Goal: Transaction & Acquisition: Book appointment/travel/reservation

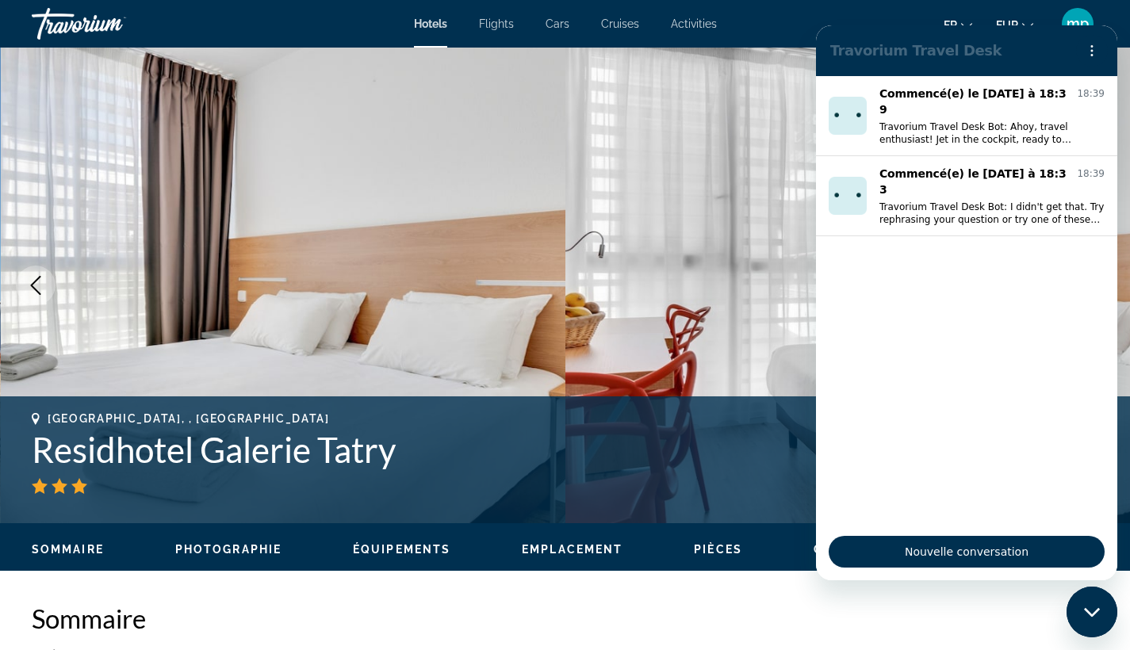
click at [108, 21] on div "Travorium" at bounding box center [111, 23] width 159 height 41
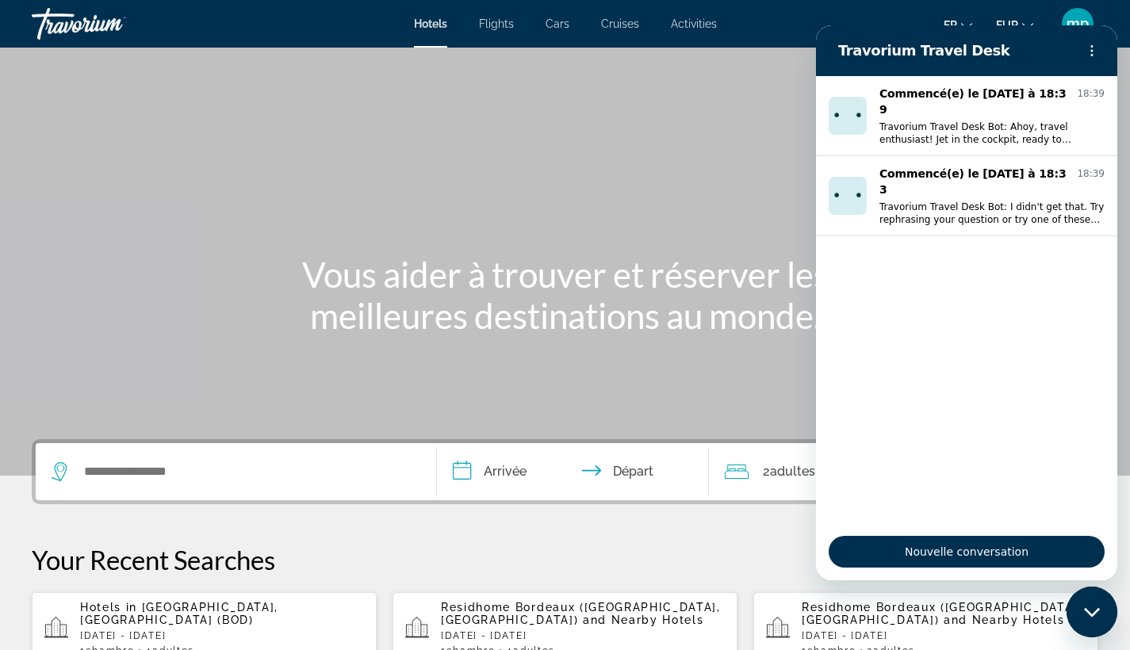
click at [510, 244] on div "Main content" at bounding box center [565, 238] width 1130 height 476
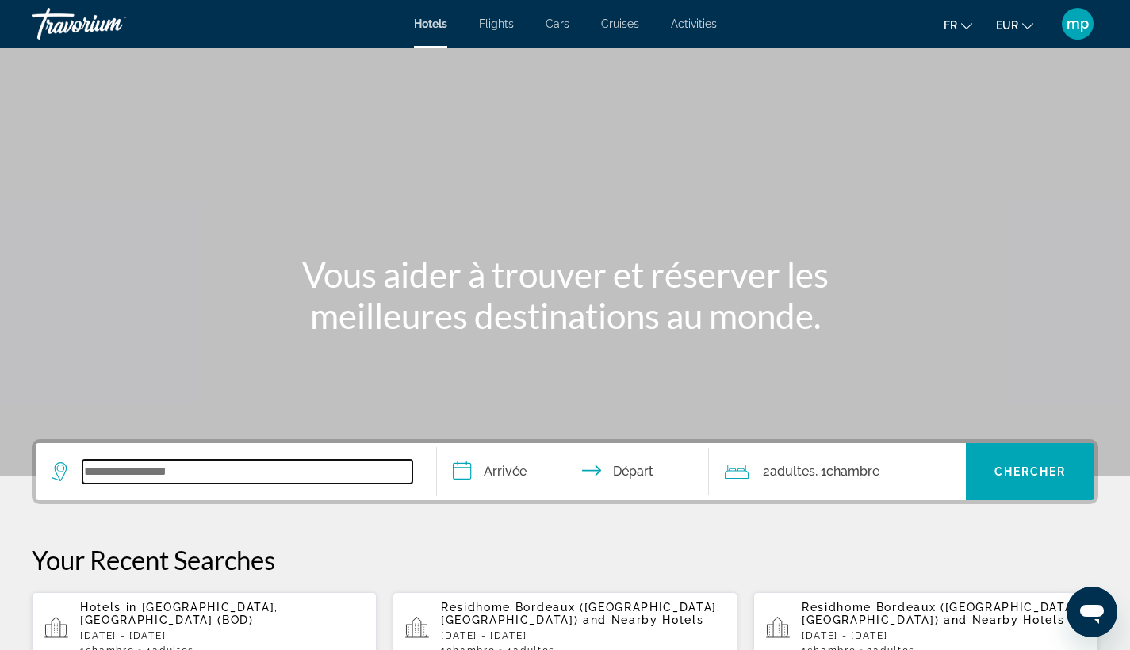
click at [241, 476] on input "Search widget" at bounding box center [247, 472] width 330 height 24
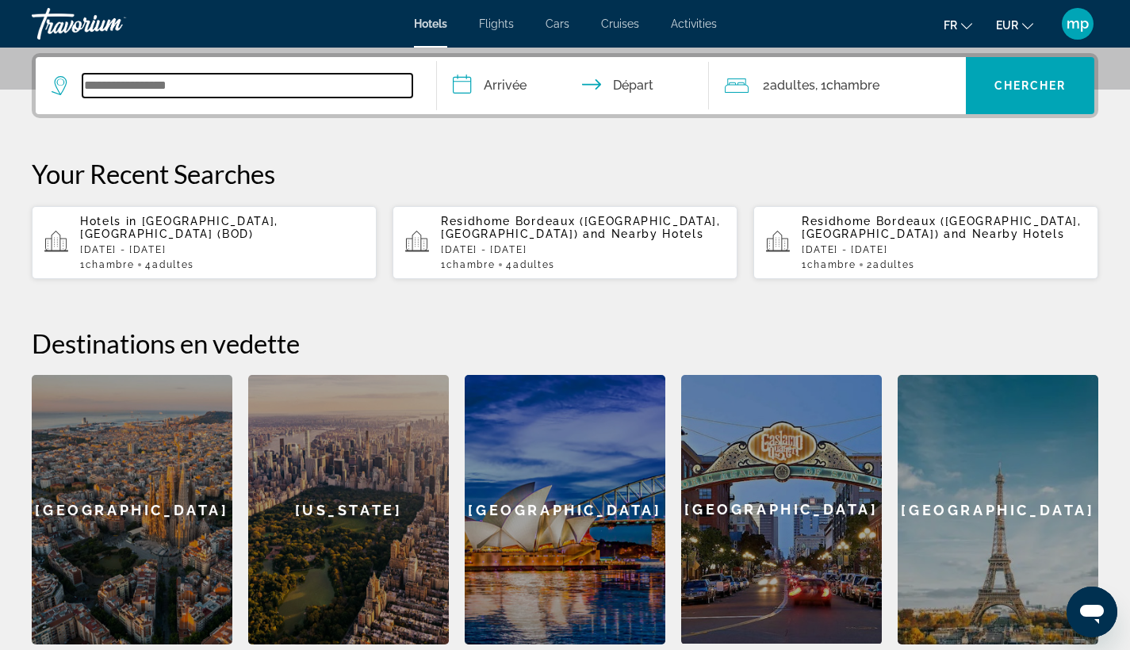
scroll to position [388, 0]
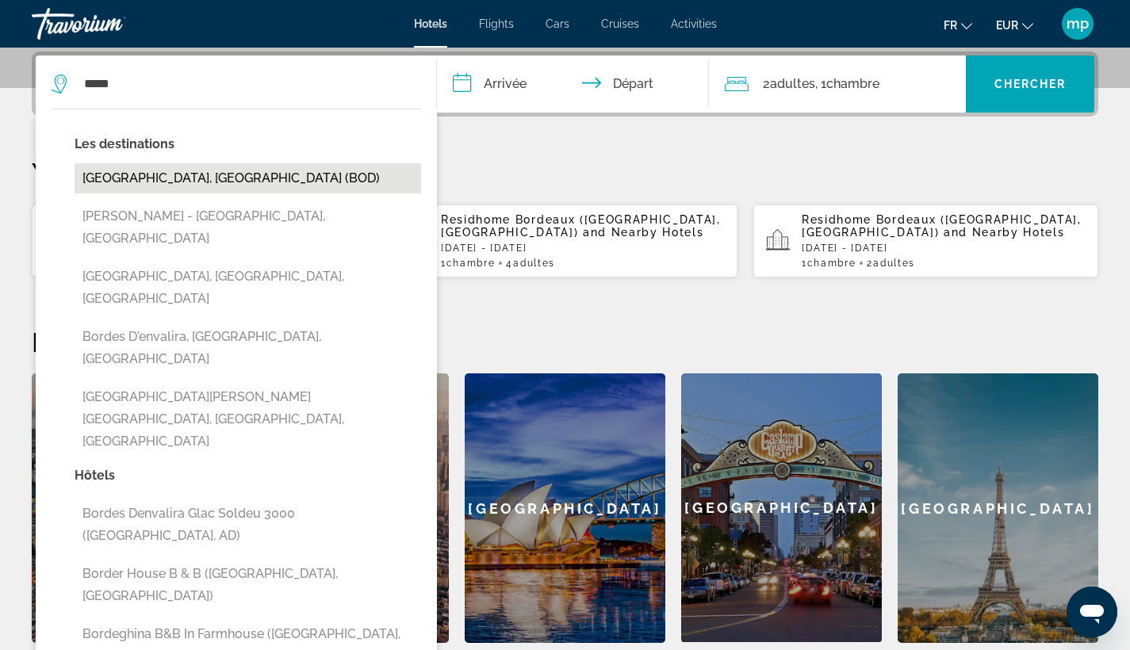
click at [243, 193] on button "[GEOGRAPHIC_DATA], [GEOGRAPHIC_DATA] (BOD)" at bounding box center [248, 178] width 346 height 30
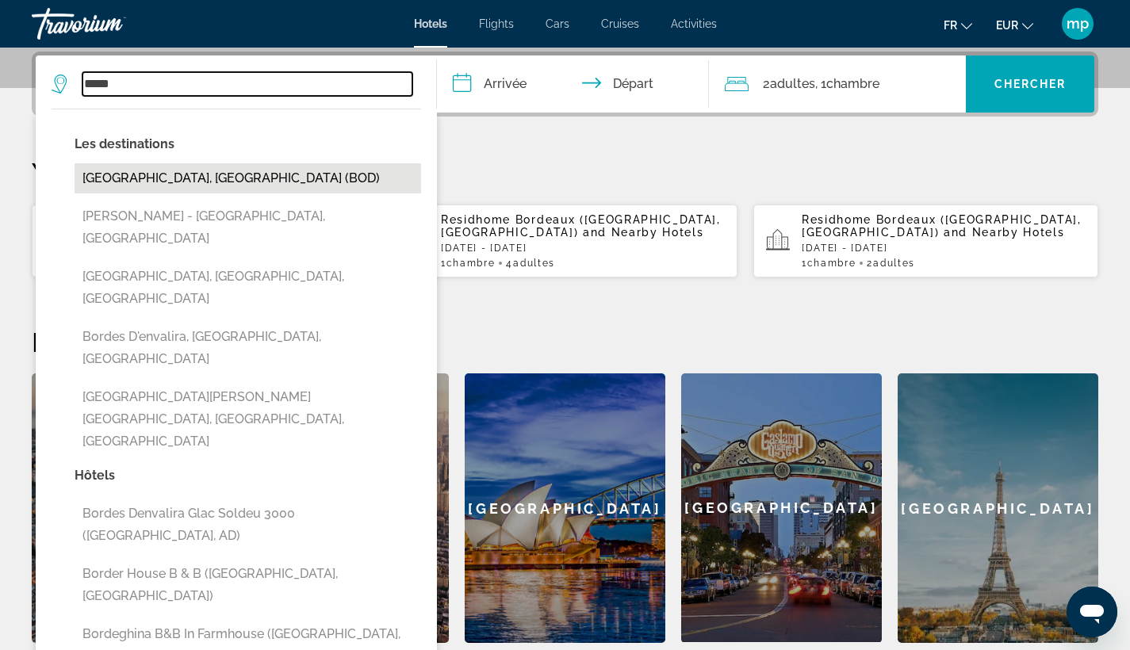
type input "**********"
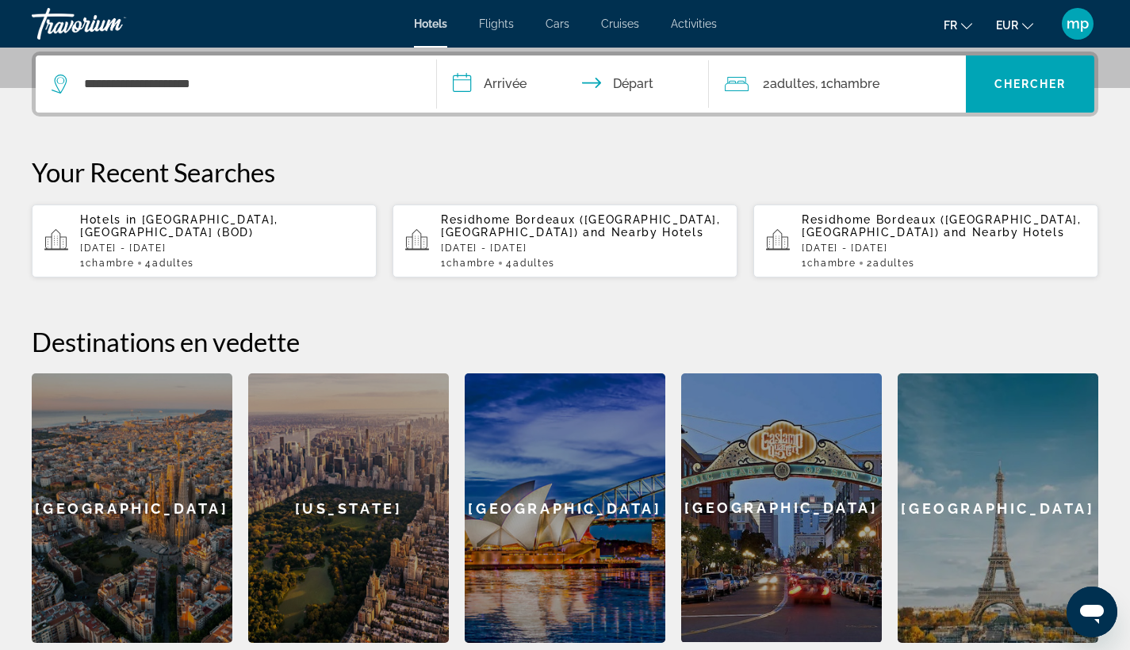
click at [520, 75] on input "**********" at bounding box center [576, 87] width 279 height 62
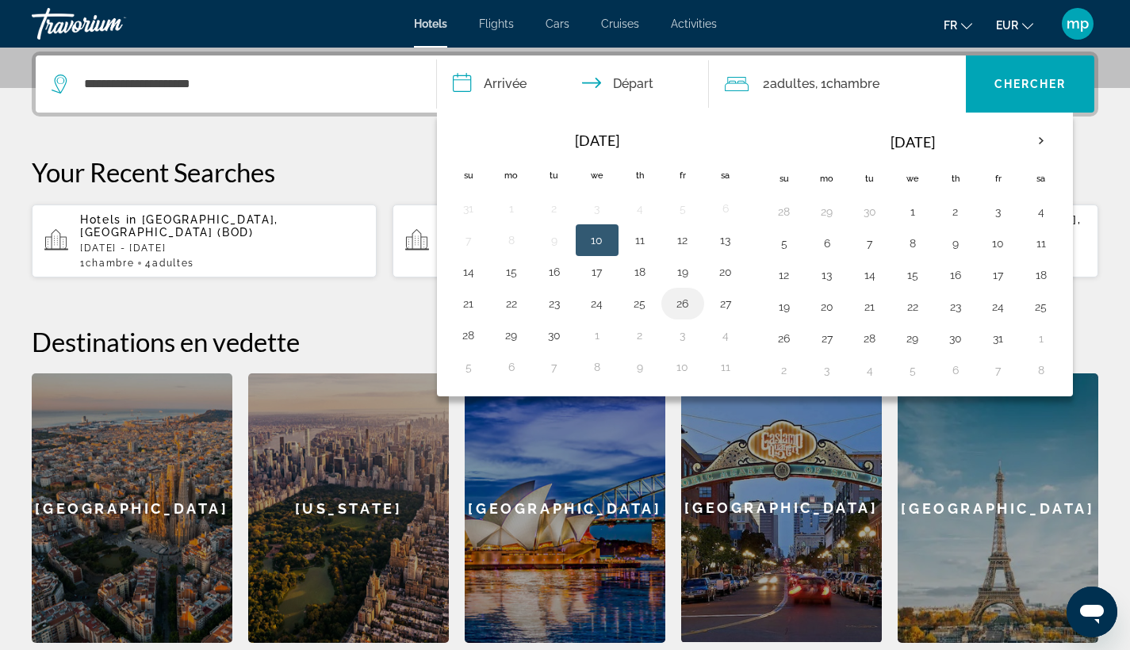
click at [679, 303] on button "26" at bounding box center [682, 304] width 25 height 22
click at [480, 339] on button "28" at bounding box center [468, 335] width 25 height 22
type input "**********"
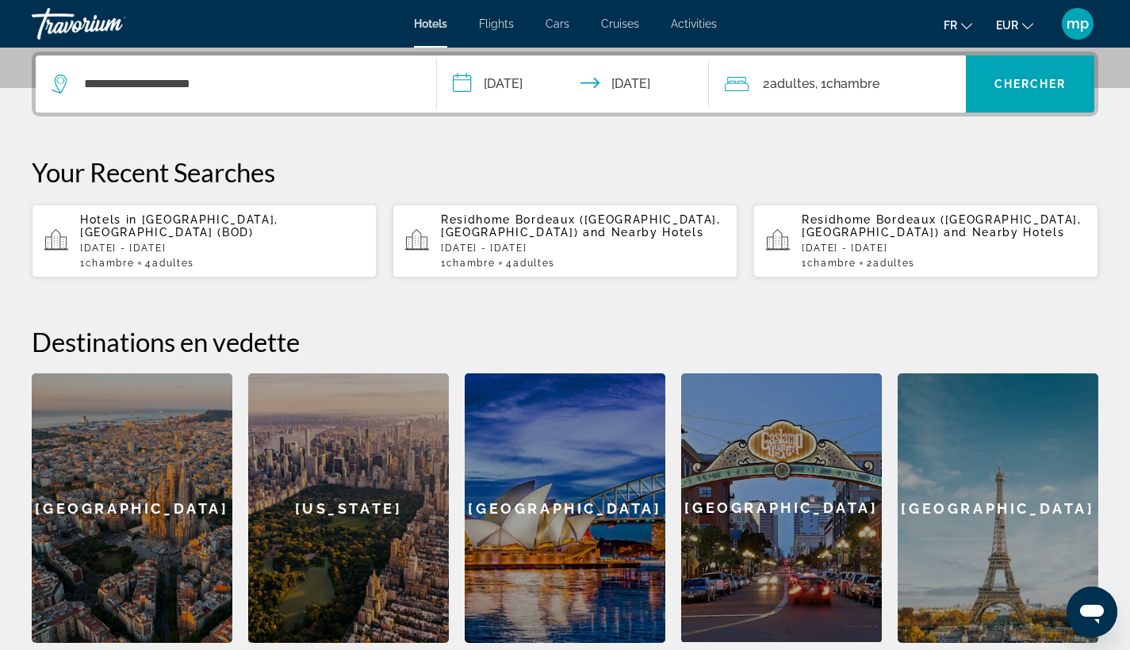
click at [836, 100] on div "2 Adulte Adultes , 1 Chambre pièces" at bounding box center [845, 84] width 241 height 57
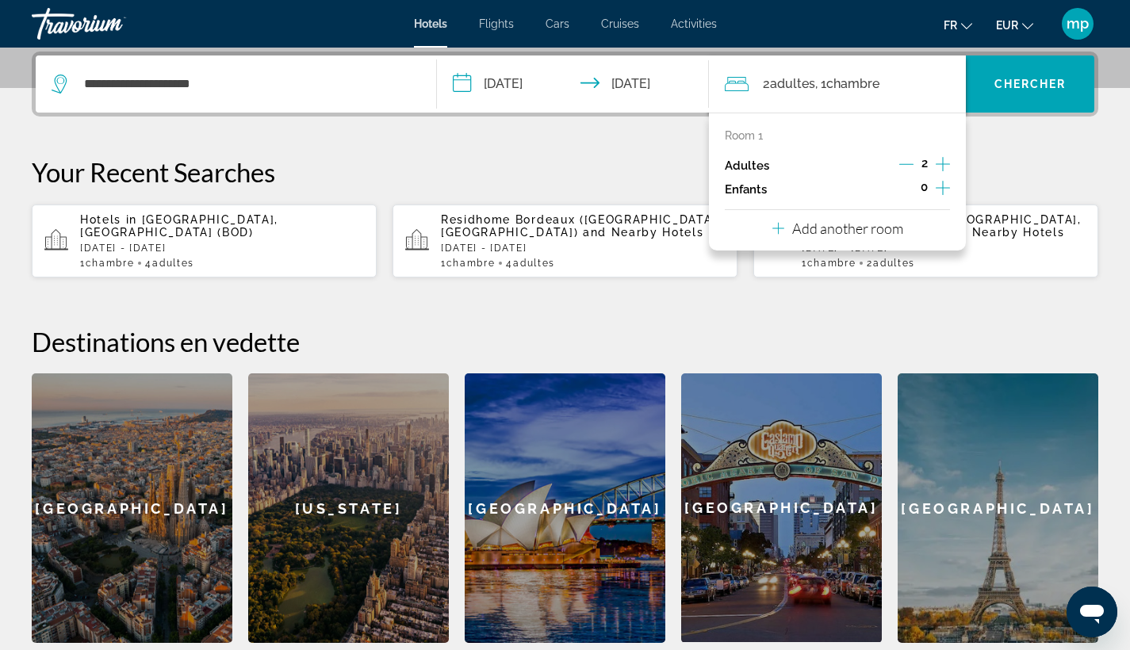
click at [948, 163] on icon "Increment adults" at bounding box center [943, 164] width 14 height 19
click at [1042, 69] on span "Search widget" at bounding box center [1030, 84] width 128 height 38
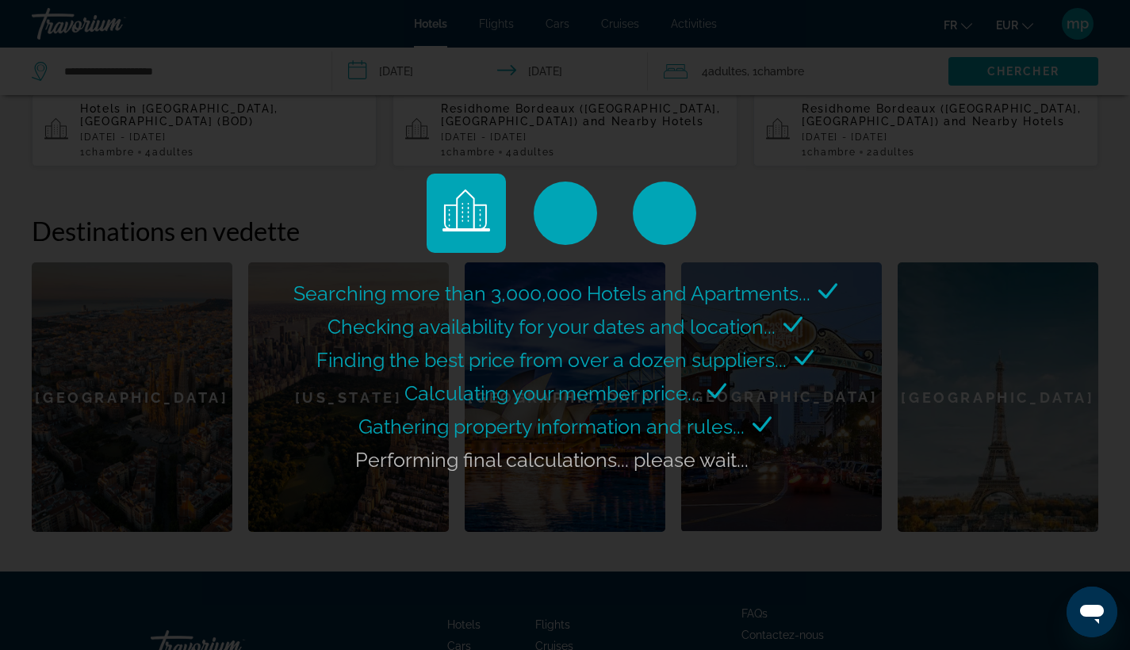
scroll to position [500, 0]
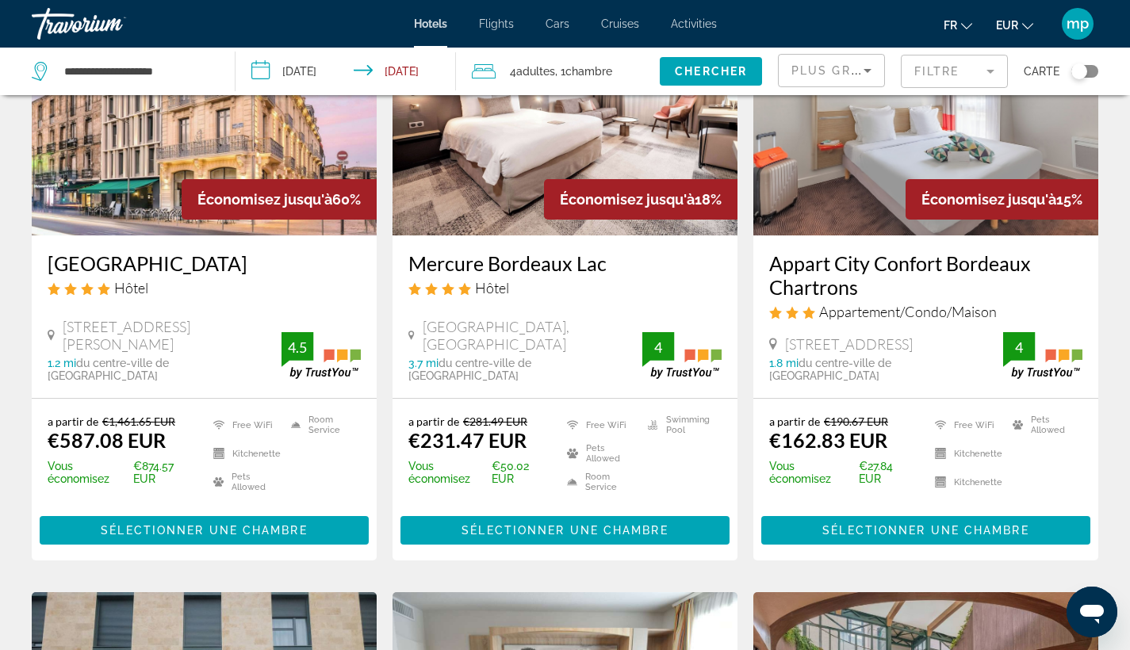
scroll to position [170, 0]
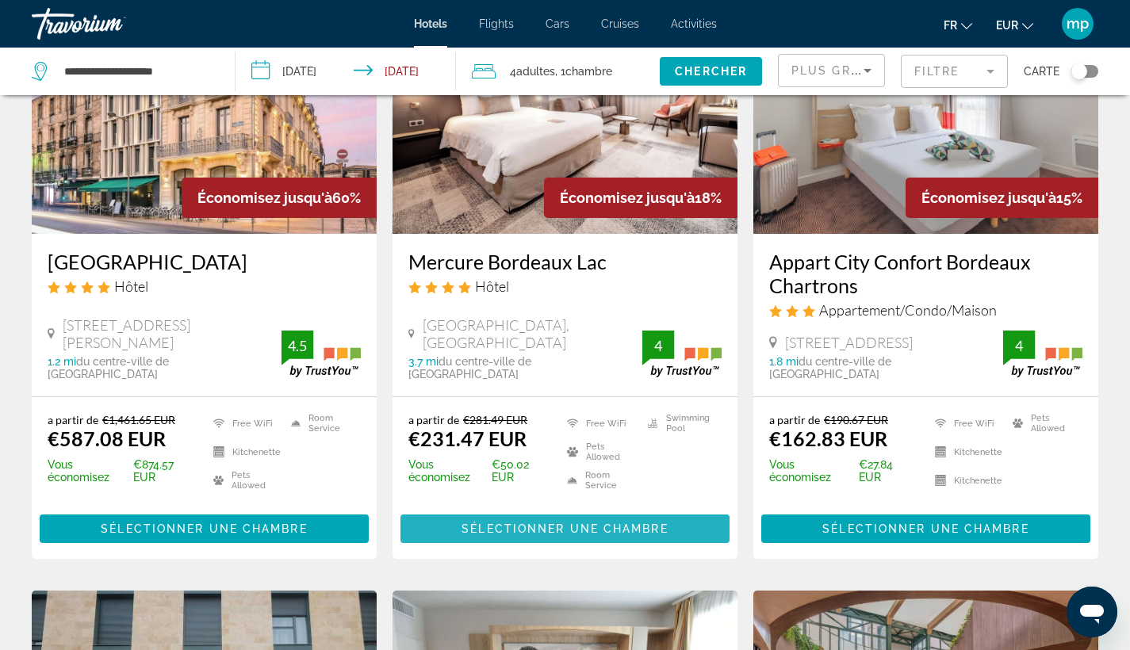
click at [560, 530] on span "Sélectionner une chambre" at bounding box center [564, 529] width 206 height 13
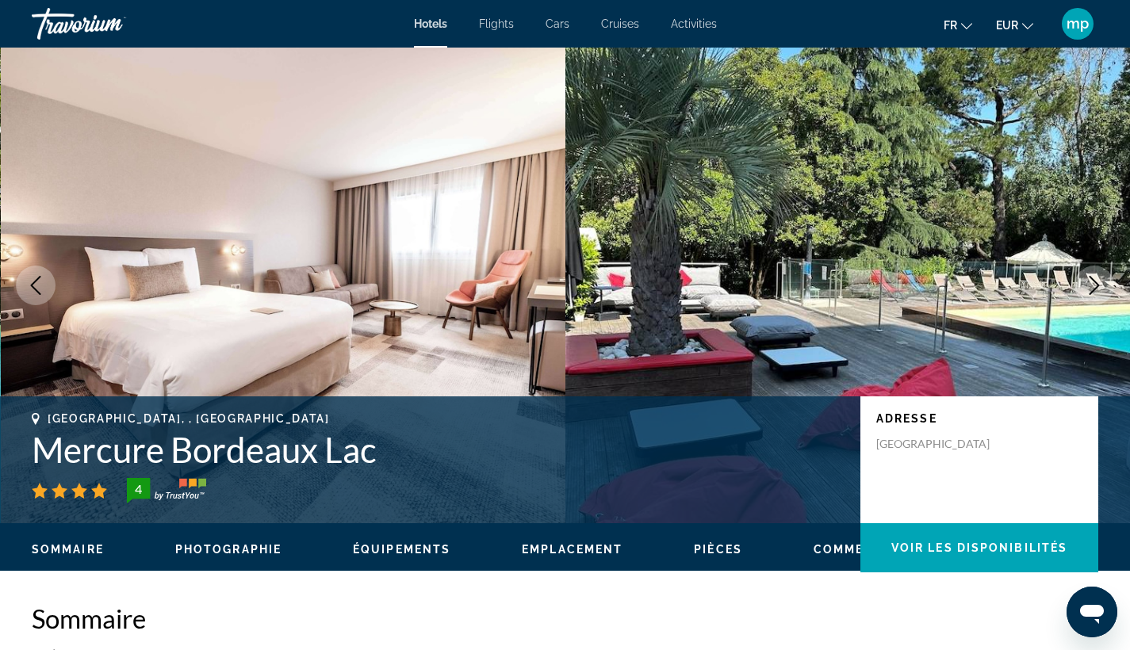
click at [404, 562] on div "Sommaire Photographie Équipements Emplacement Pièces Commentaires Voir les disp…" at bounding box center [565, 547] width 1130 height 49
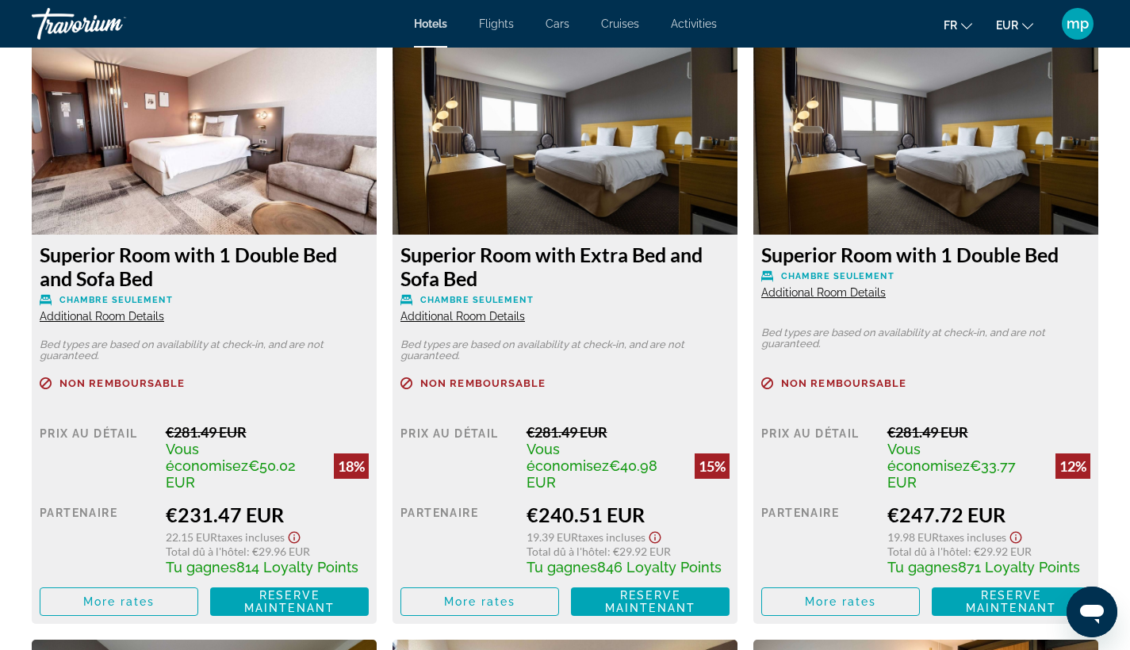
scroll to position [2211, 0]
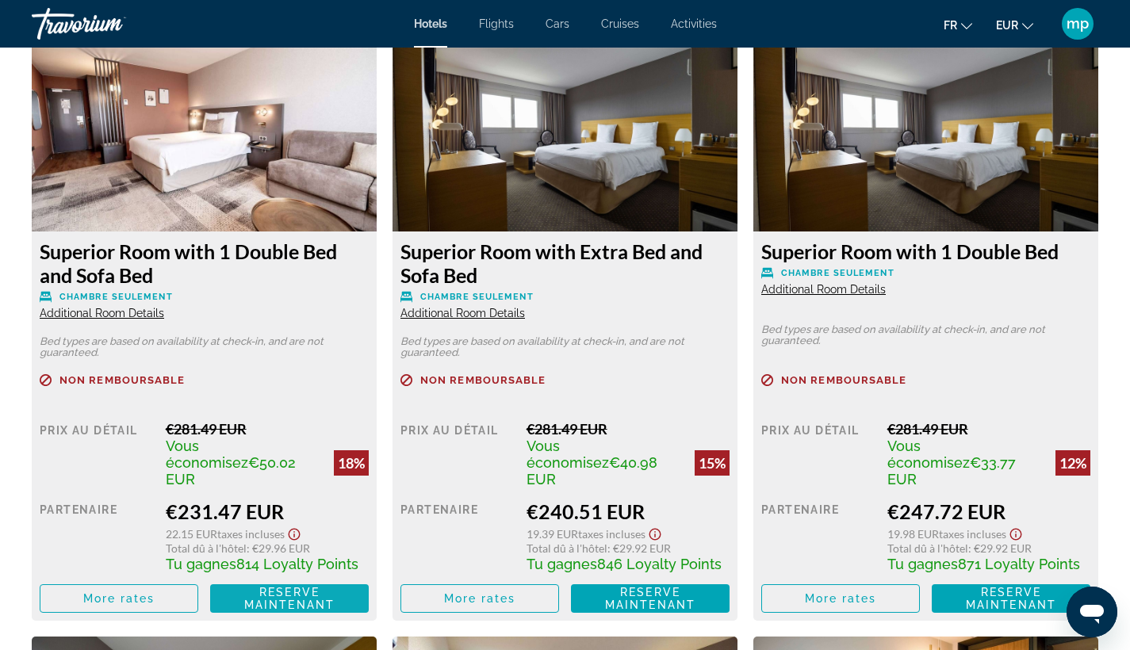
click at [269, 586] on span "Reserve maintenant" at bounding box center [289, 598] width 90 height 25
